Goal: Browse casually

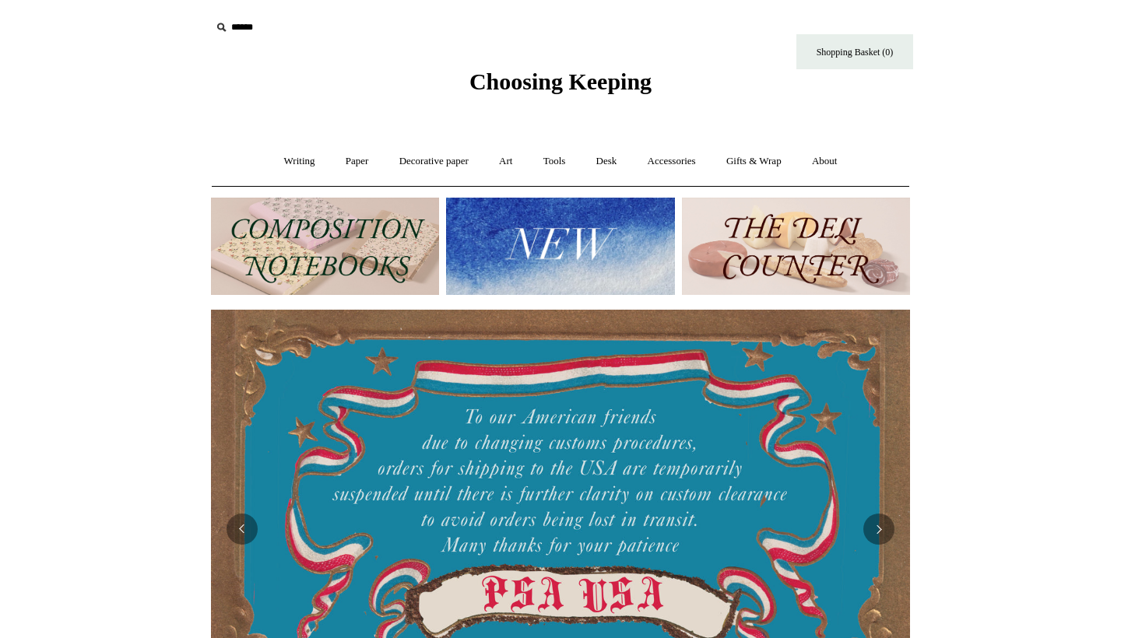
click at [548, 243] on img at bounding box center [560, 246] width 228 height 97
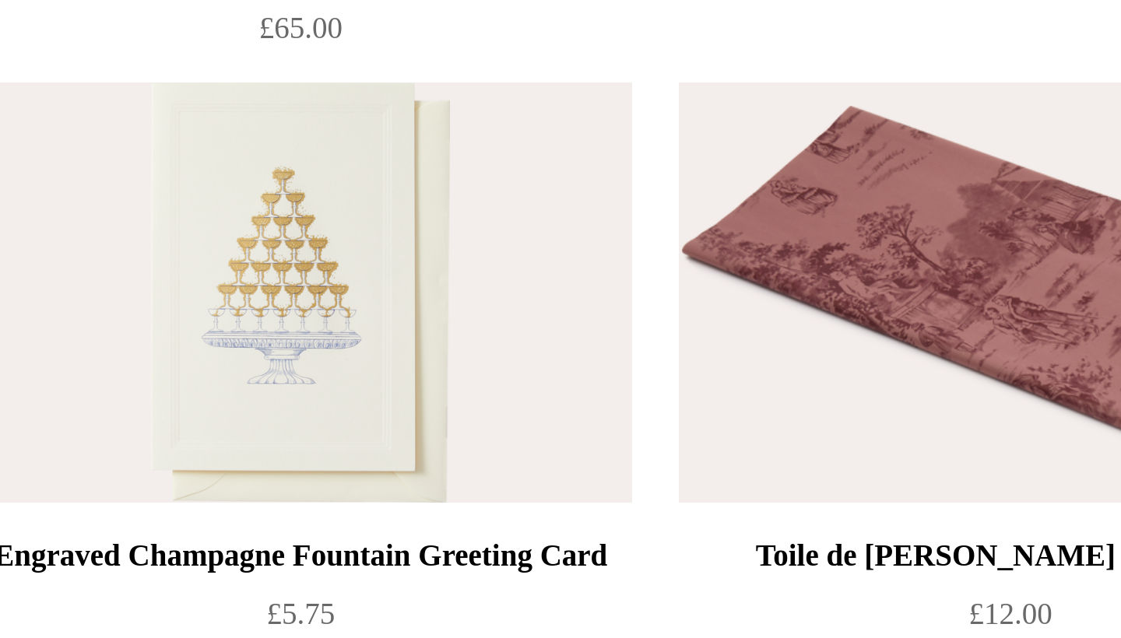
scroll to position [2257, 0]
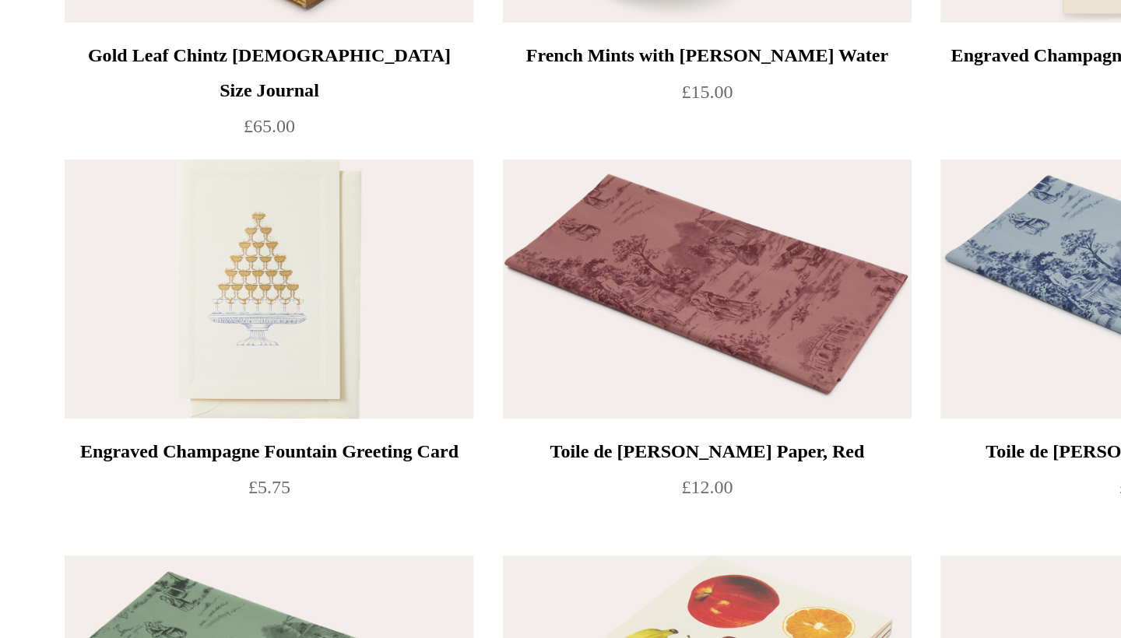
click at [213, 173] on img at bounding box center [323, 156] width 221 height 140
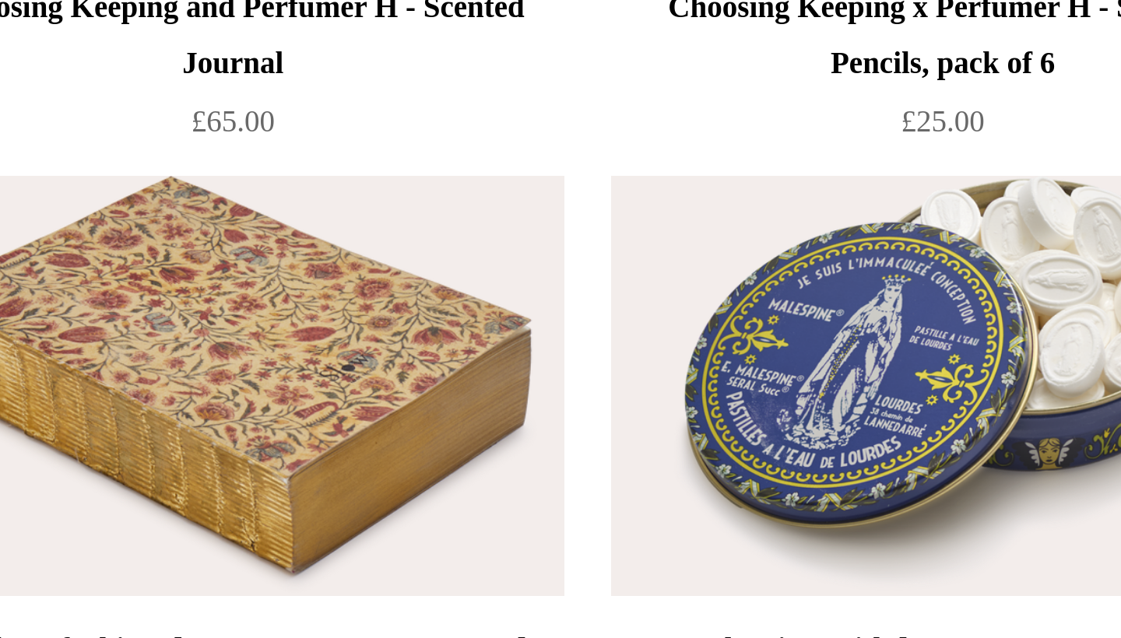
scroll to position [1909, 0]
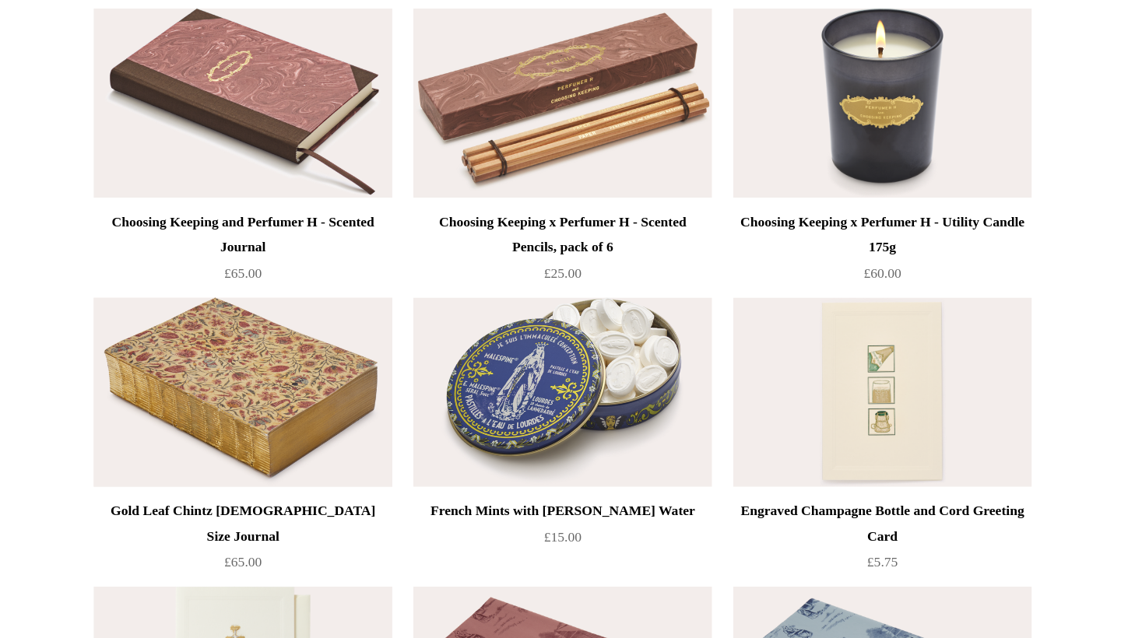
click at [213, 287] on img at bounding box center [323, 290] width 221 height 140
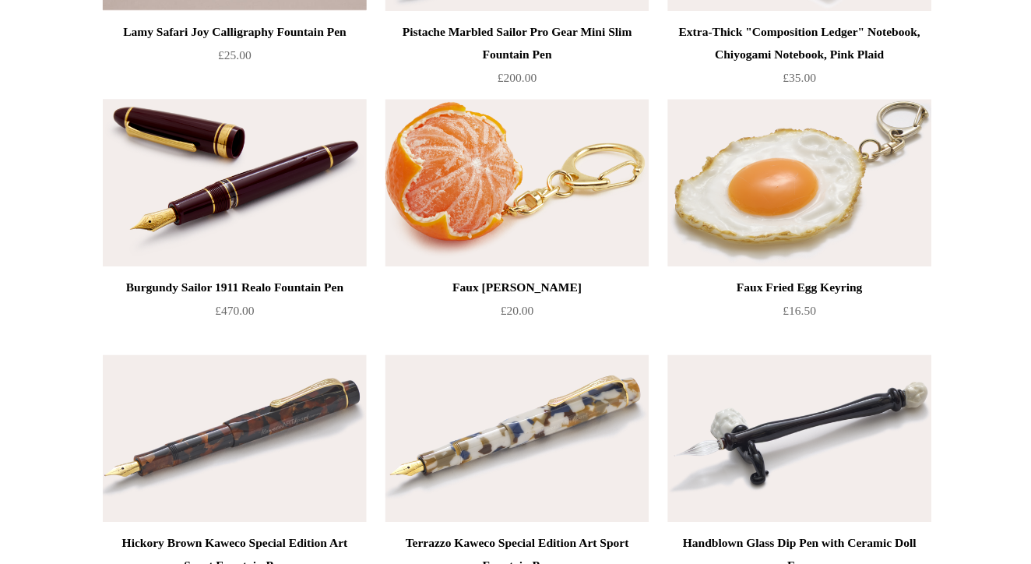
scroll to position [545, 0]
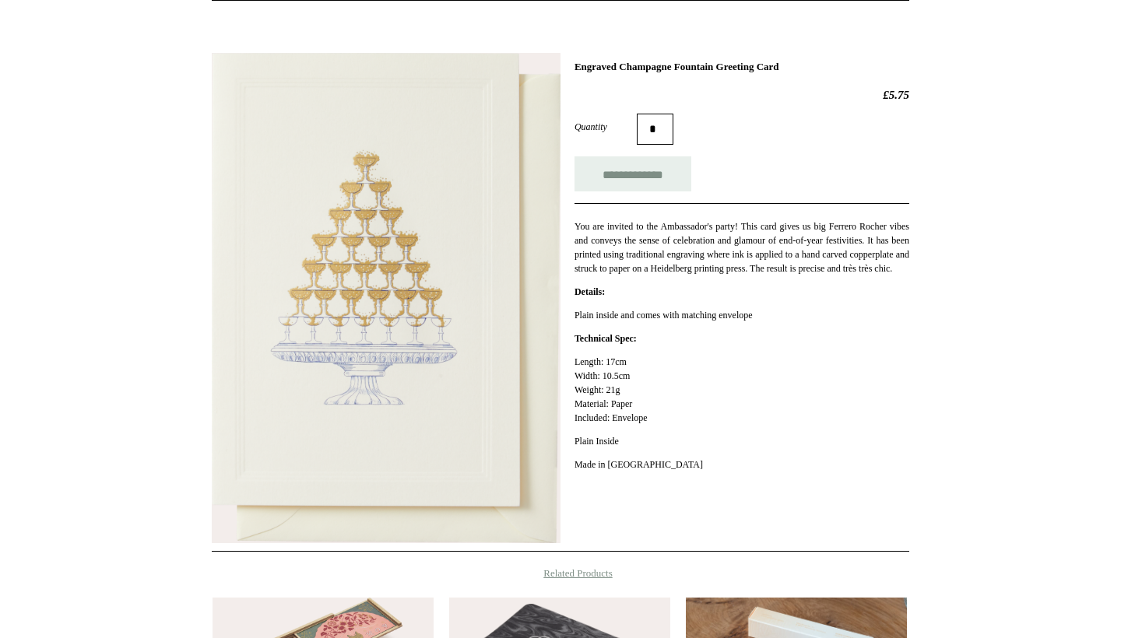
scroll to position [82, 0]
